Goal: Task Accomplishment & Management: Use online tool/utility

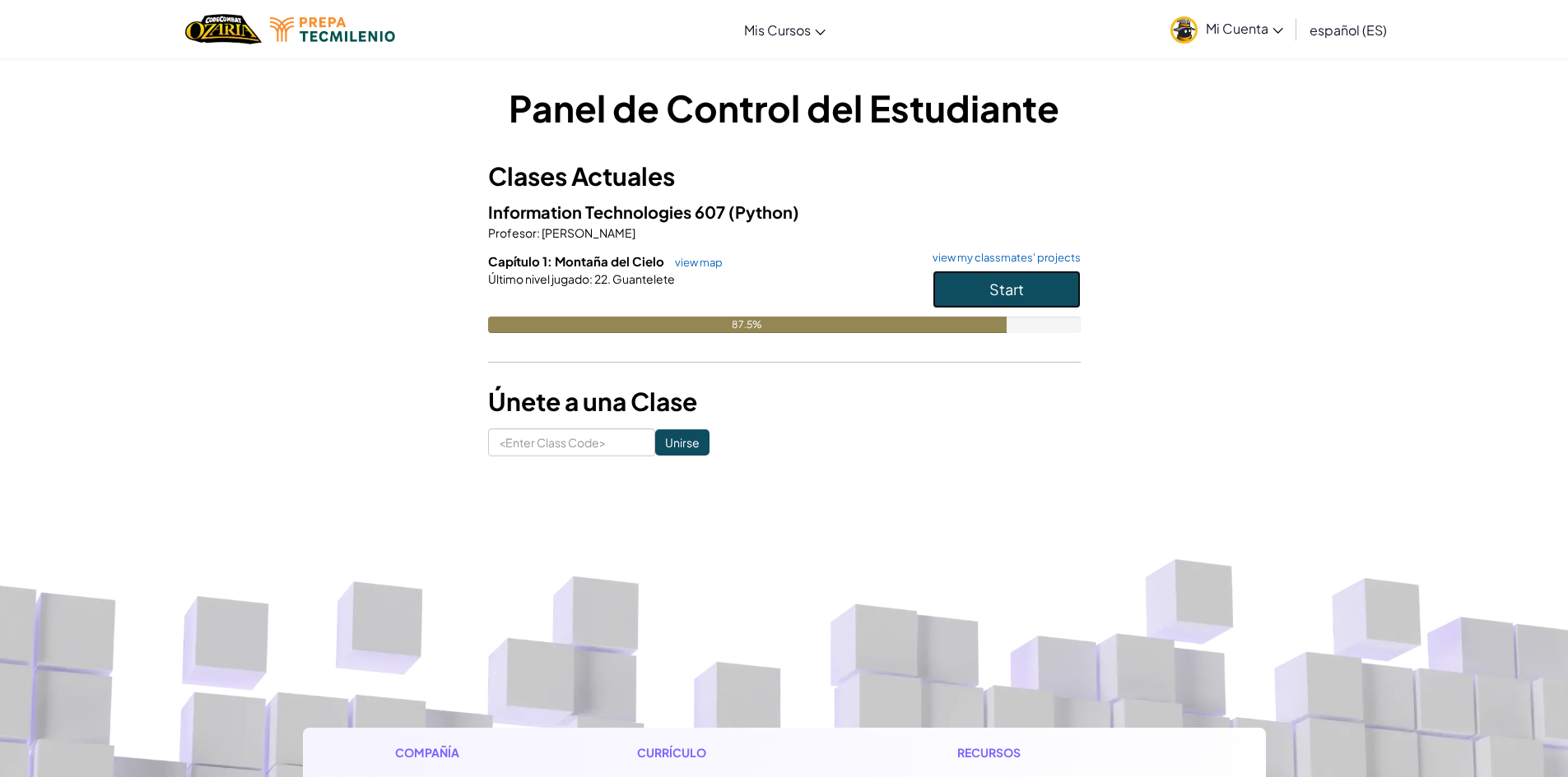
click at [996, 277] on button "Start" at bounding box center [1007, 289] width 148 height 37
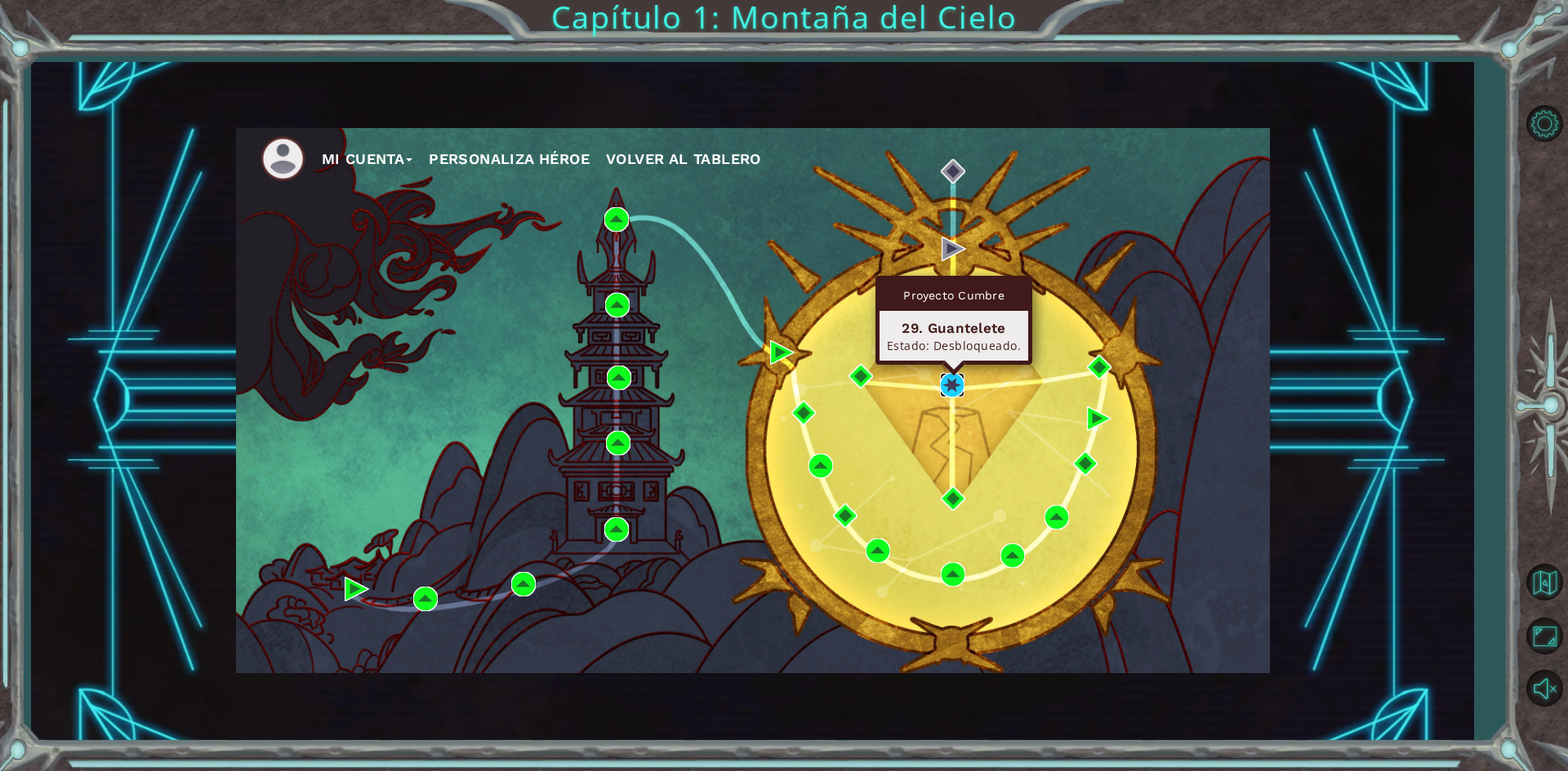
click at [959, 386] on img at bounding box center [952, 386] width 25 height 25
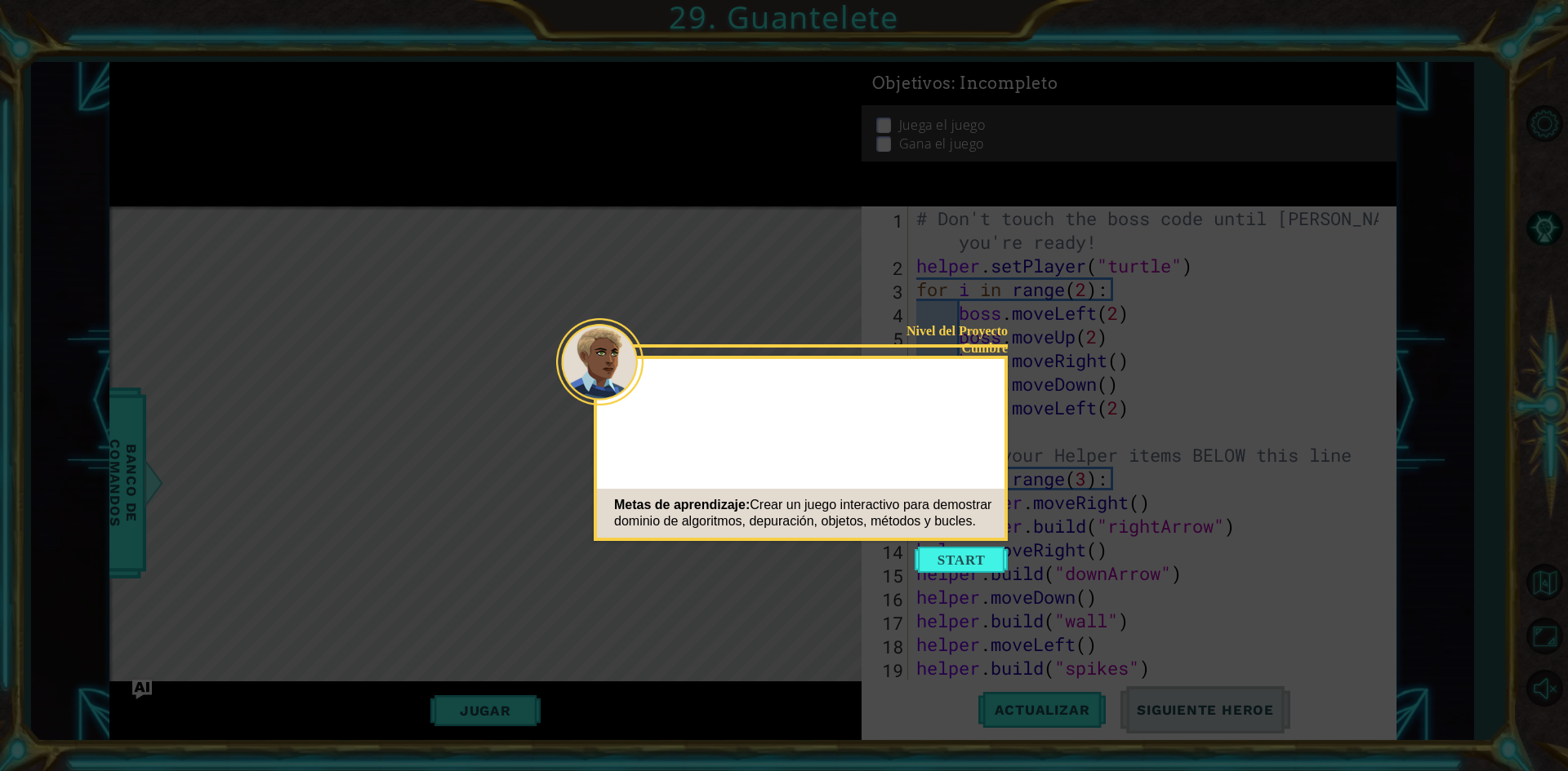
click at [979, 558] on button "Start" at bounding box center [962, 560] width 93 height 26
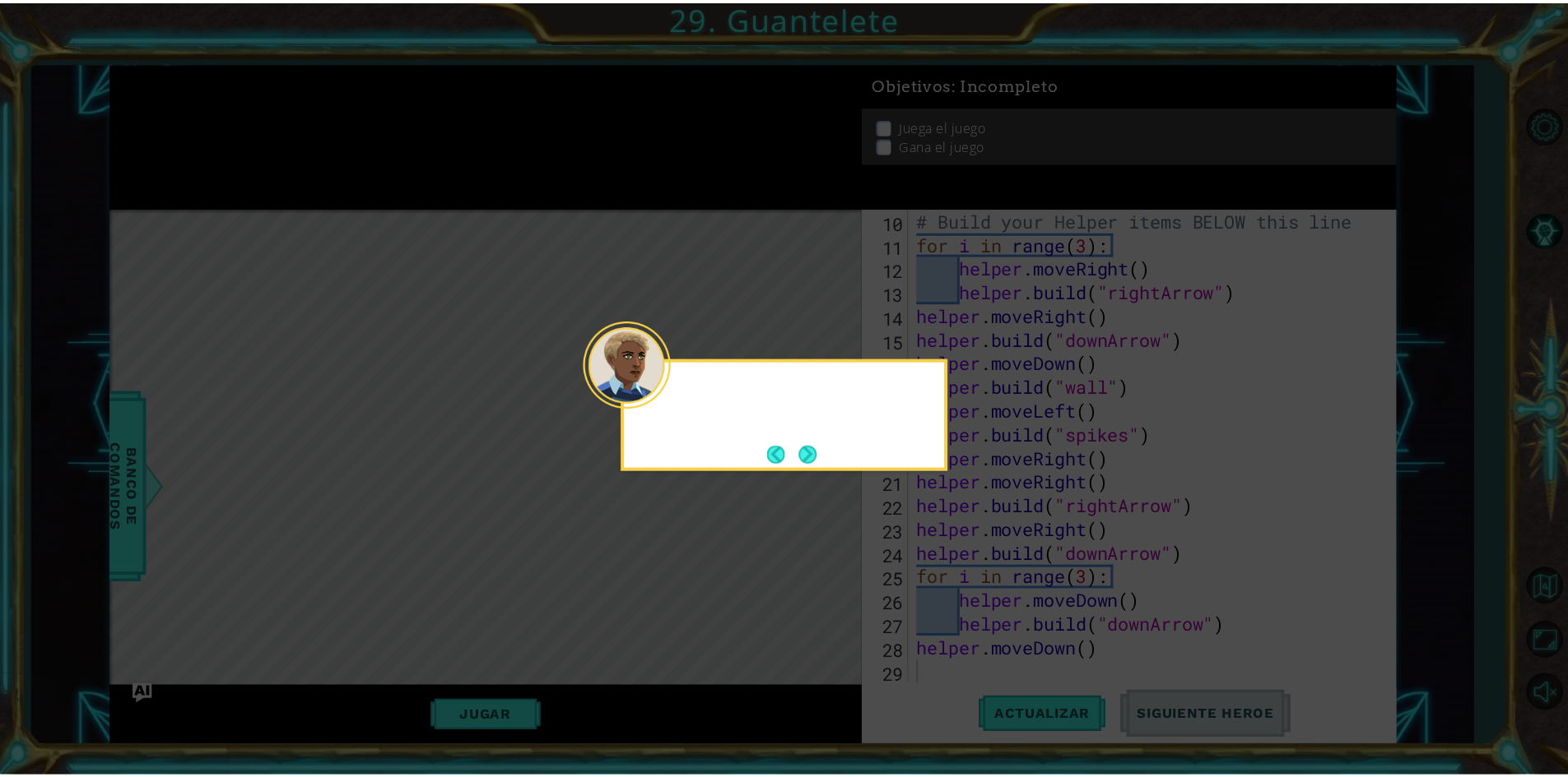
scroll to position [239, 0]
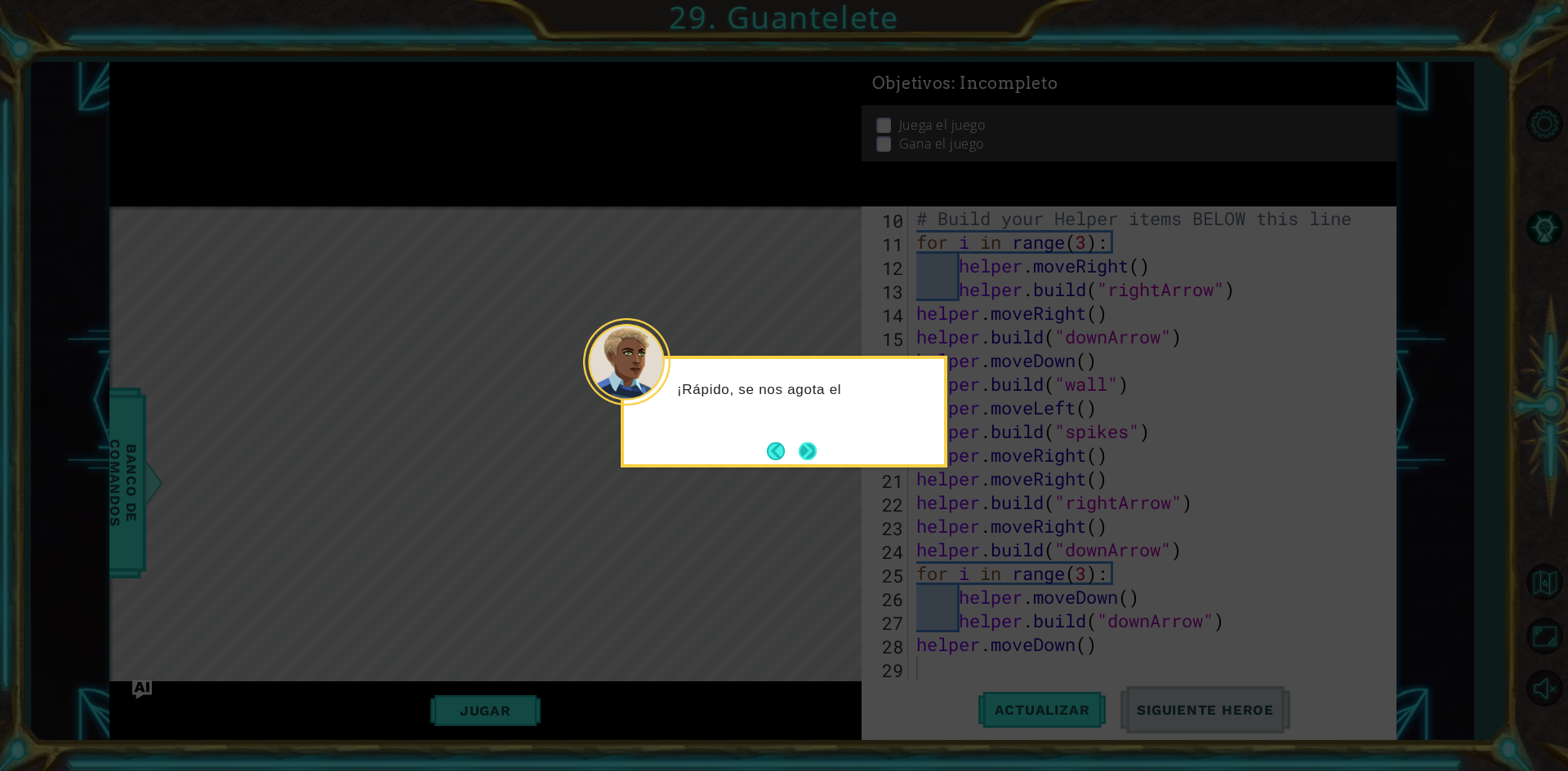
click at [812, 449] on button "Next" at bounding box center [808, 451] width 29 height 29
click at [808, 448] on button "Next" at bounding box center [808, 451] width 29 height 29
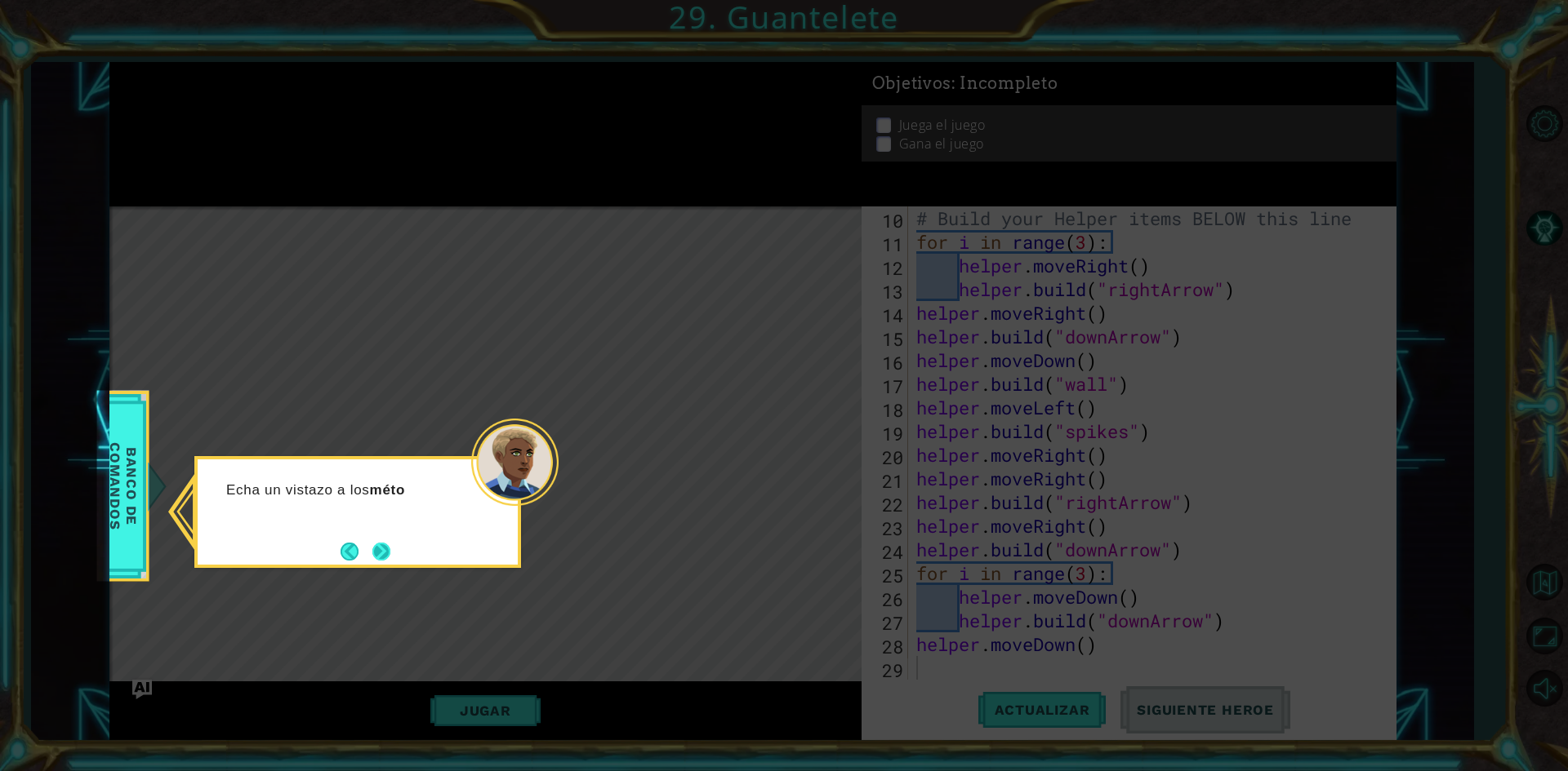
click at [385, 548] on button "Next" at bounding box center [382, 551] width 30 height 30
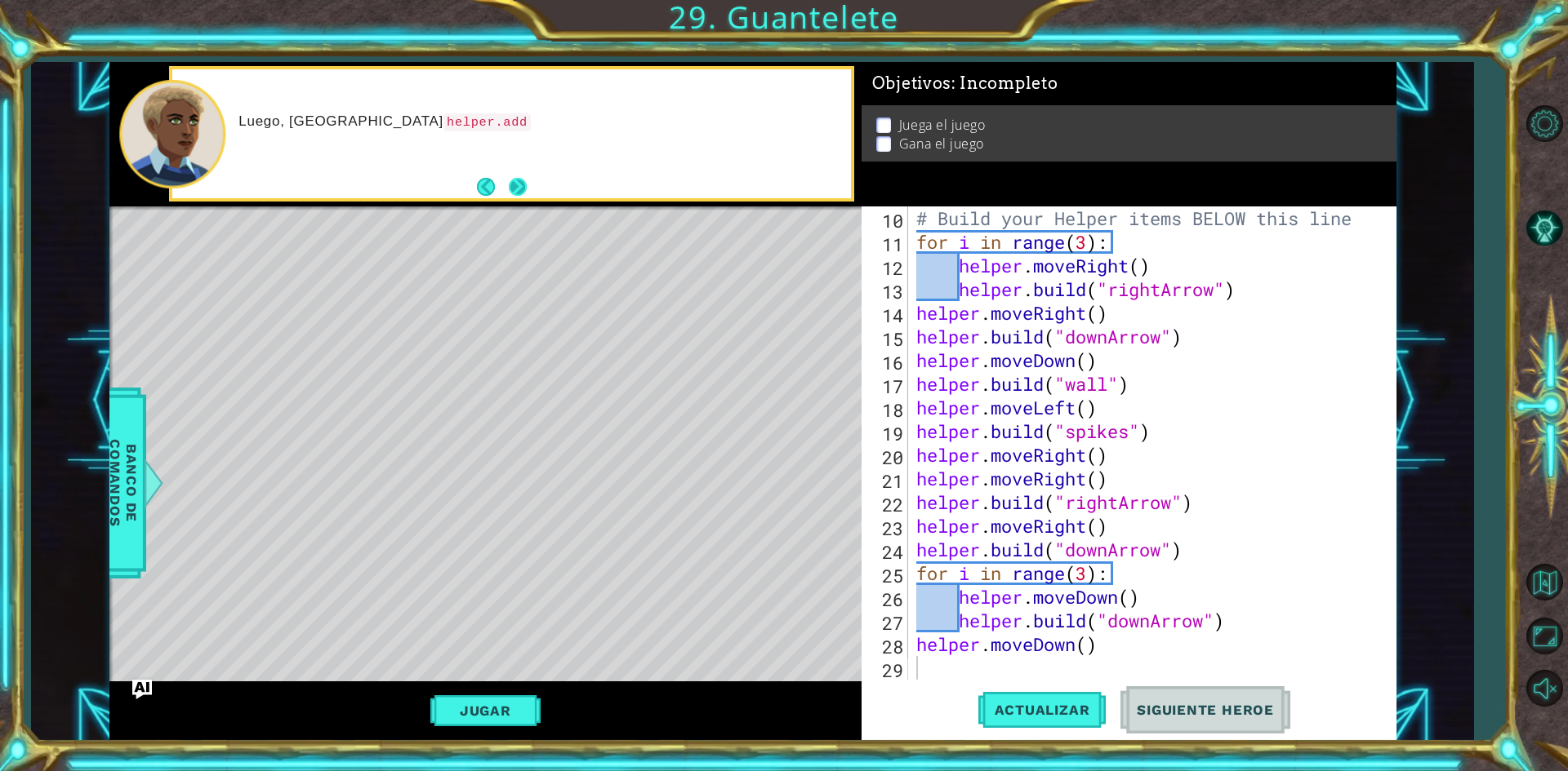
click at [521, 183] on button "Next" at bounding box center [517, 187] width 20 height 20
click at [517, 188] on button "Next" at bounding box center [518, 188] width 25 height 25
click at [528, 714] on button "Jugar" at bounding box center [486, 711] width 110 height 31
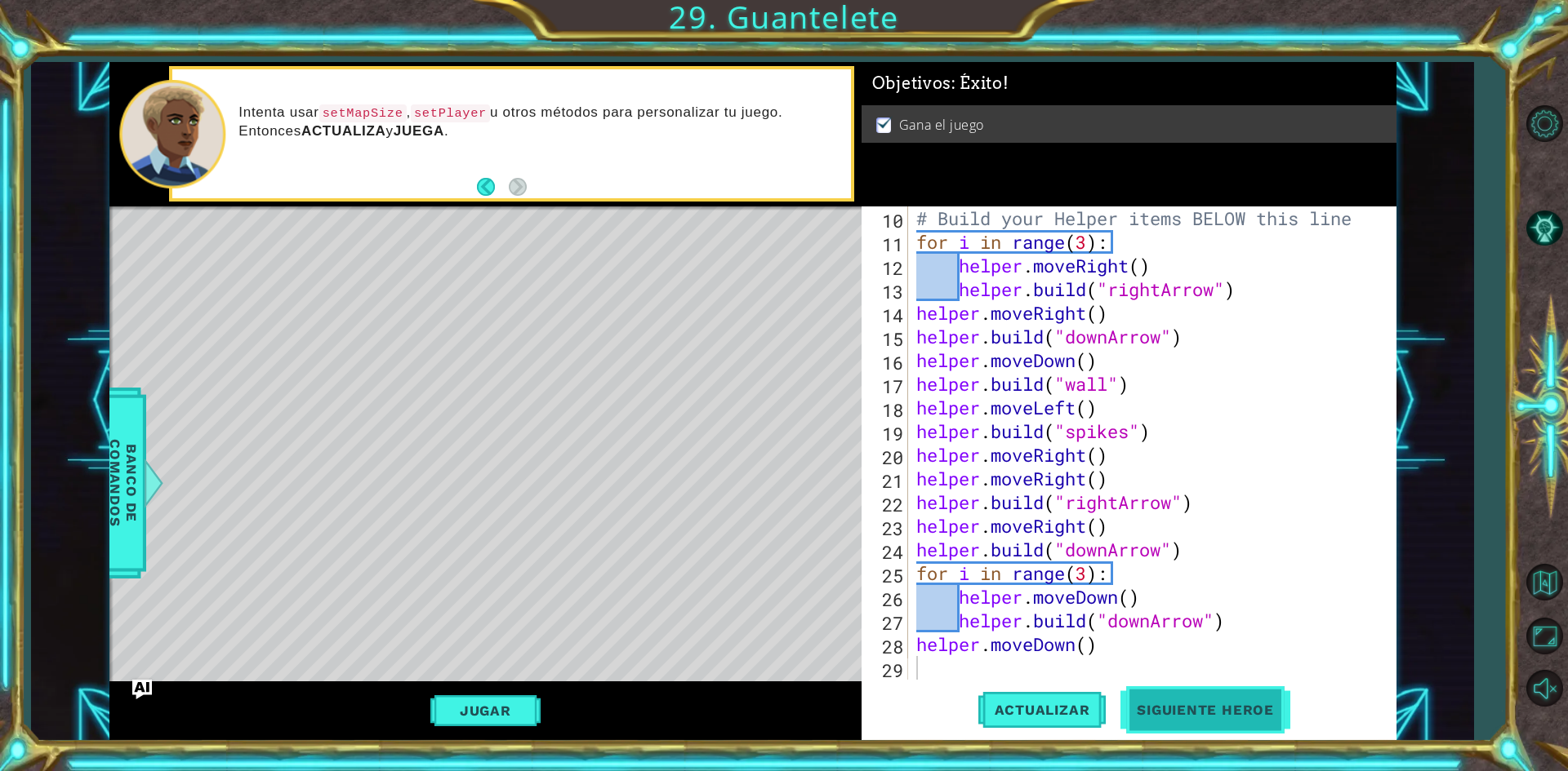
click at [1228, 719] on button "Siguiente Heroe" at bounding box center [1205, 711] width 169 height 53
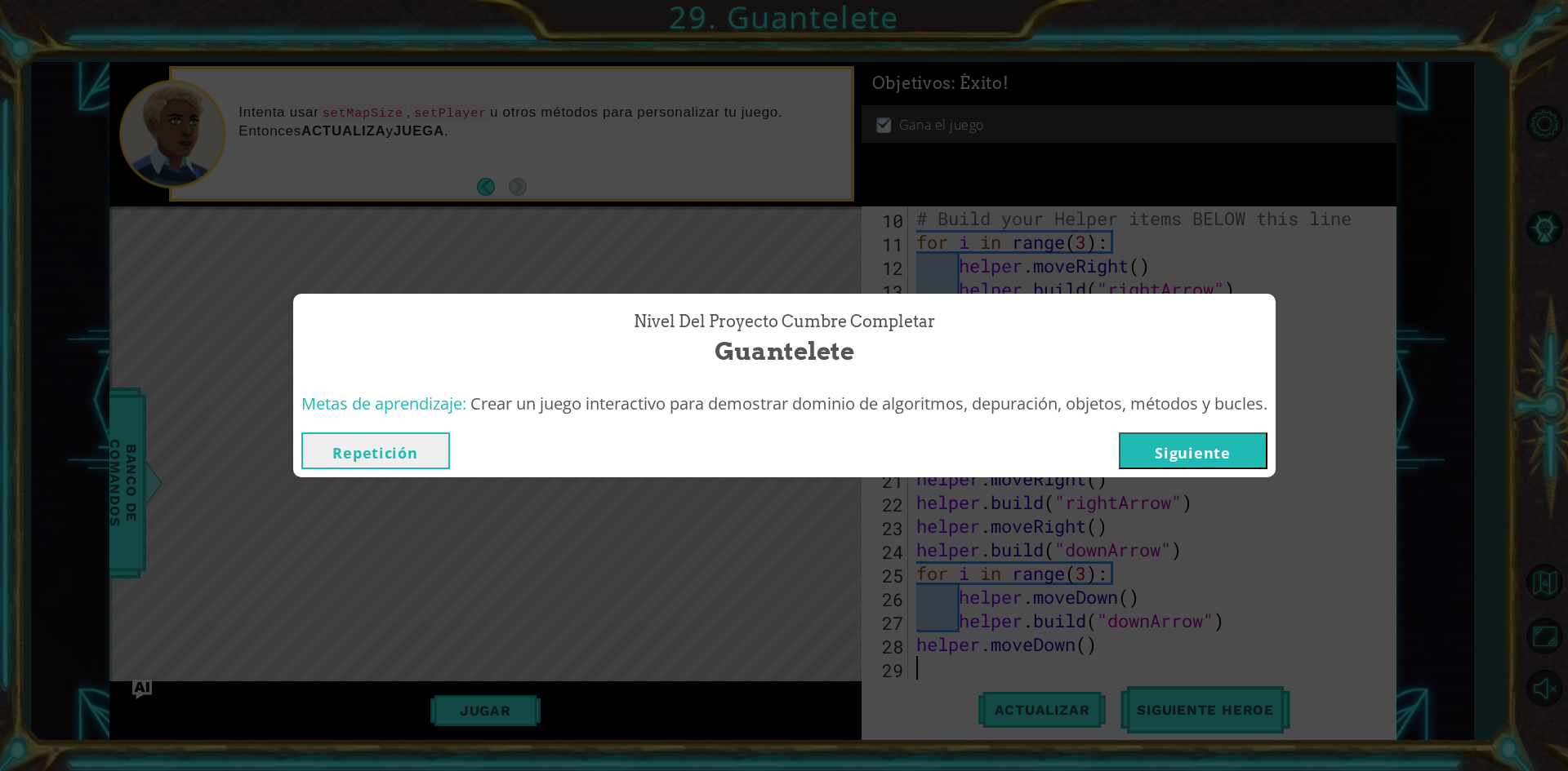
click at [1230, 428] on div "Repetición [GEOGRAPHIC_DATA]" at bounding box center [784, 451] width 982 height 53
click at [1226, 444] on button "Siguiente" at bounding box center [1193, 451] width 149 height 37
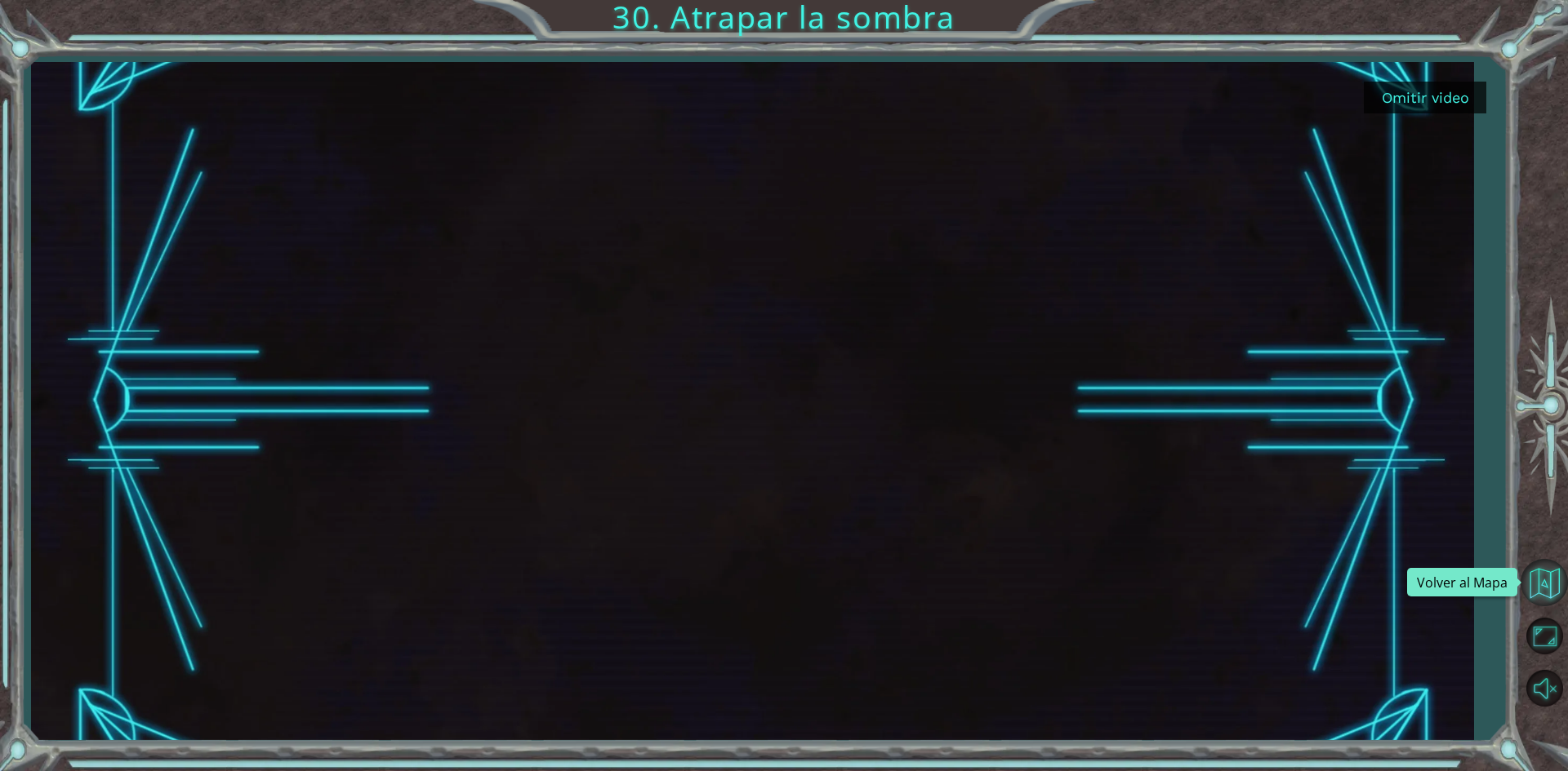
click at [1550, 588] on button "Volver al Mapa" at bounding box center [1544, 583] width 48 height 48
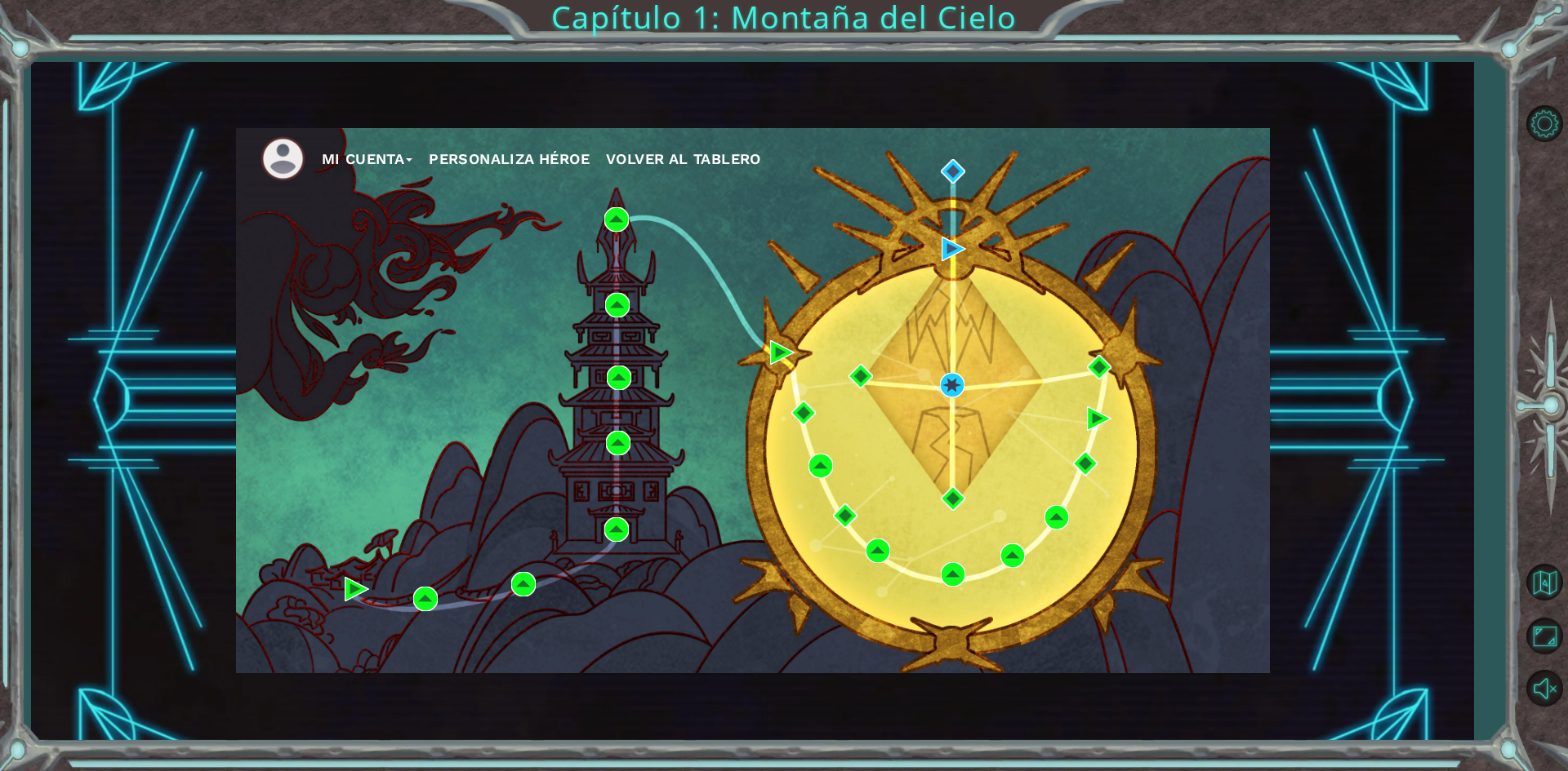
click at [374, 165] on button "Mi Cuenta" at bounding box center [367, 159] width 91 height 25
click at [405, 230] on ul "Account Settings Cerrar Sesión" at bounding box center [394, 207] width 146 height 71
click at [405, 219] on button "Cerrar Sesión" at bounding box center [383, 218] width 100 height 18
